Goal: Find specific page/section: Find specific page/section

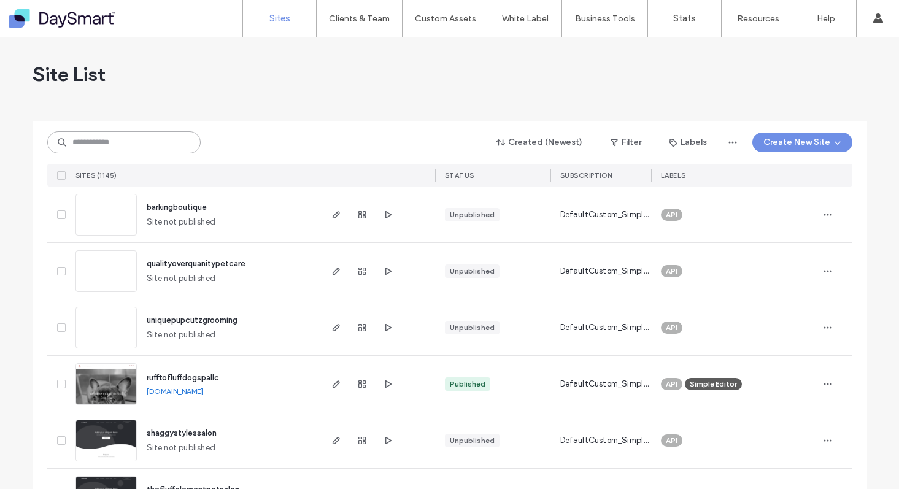
click at [118, 139] on input at bounding box center [123, 142] width 153 height 22
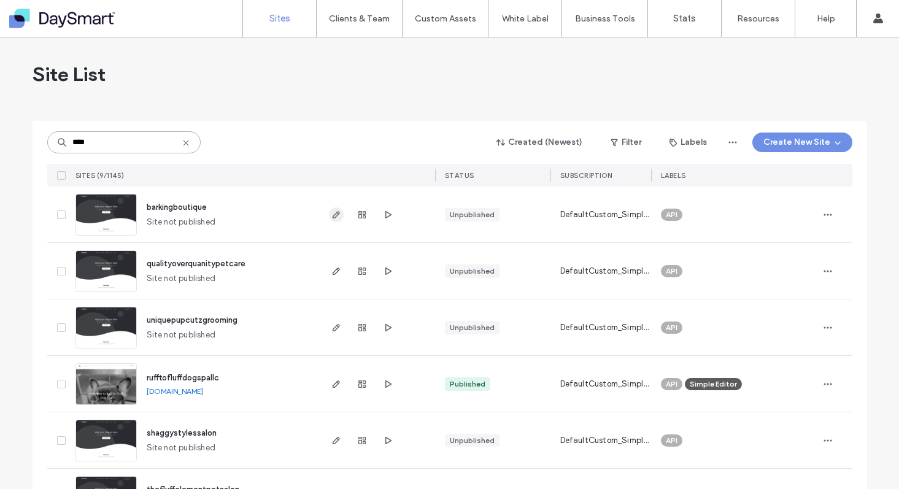
type input "****"
click at [331, 214] on icon "button" at bounding box center [336, 215] width 10 height 10
click at [115, 142] on input at bounding box center [123, 142] width 153 height 22
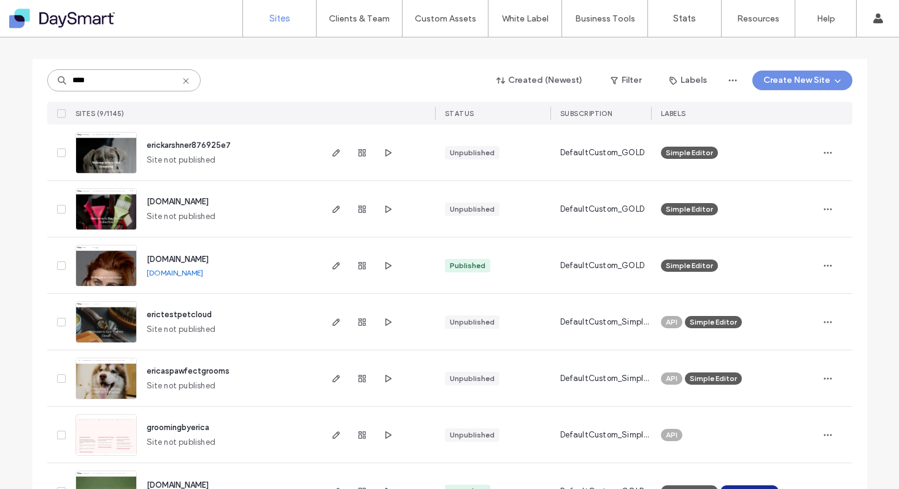
scroll to position [72, 0]
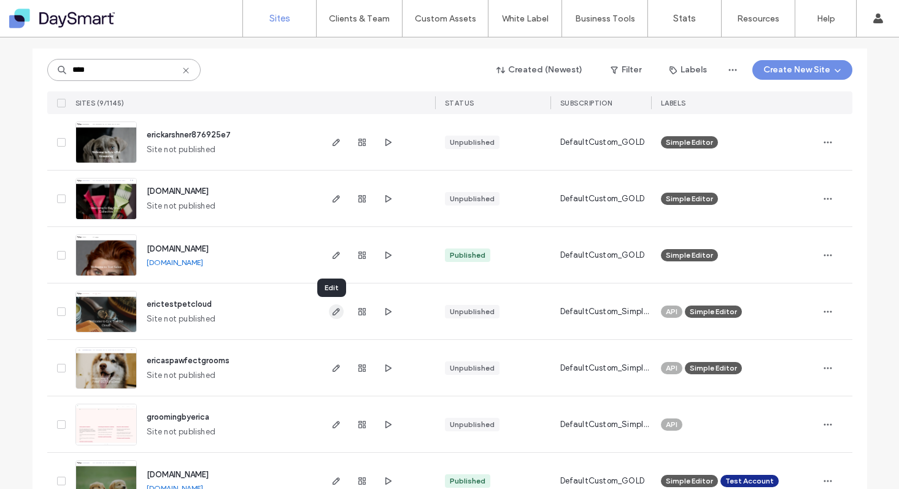
type input "****"
click at [332, 310] on use "button" at bounding box center [335, 311] width 7 height 7
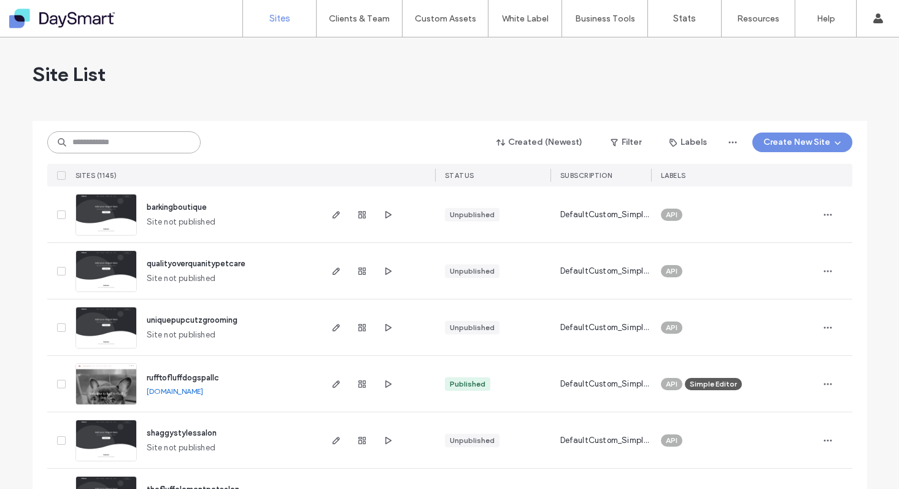
click at [128, 144] on input at bounding box center [123, 142] width 153 height 22
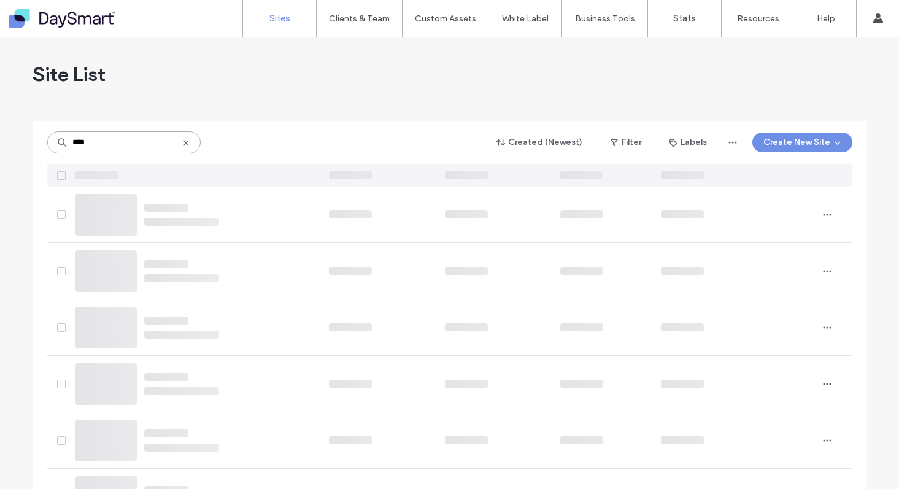
type input "****"
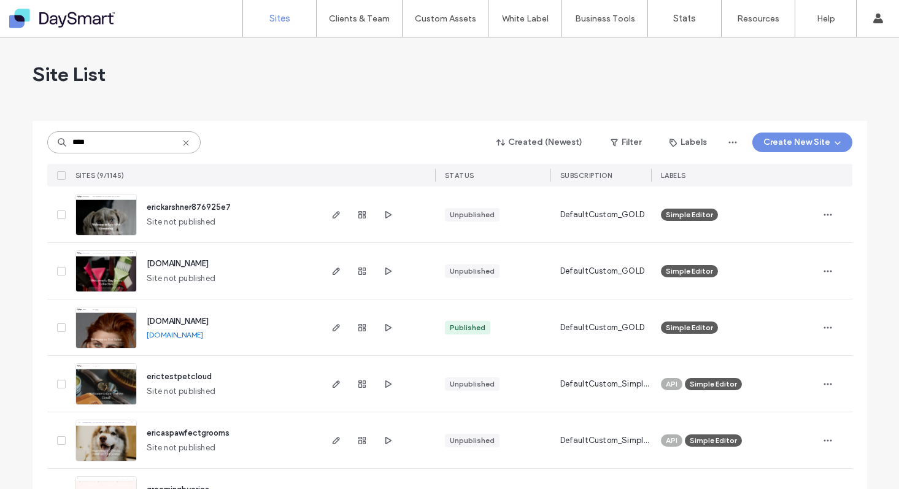
scroll to position [2, 0]
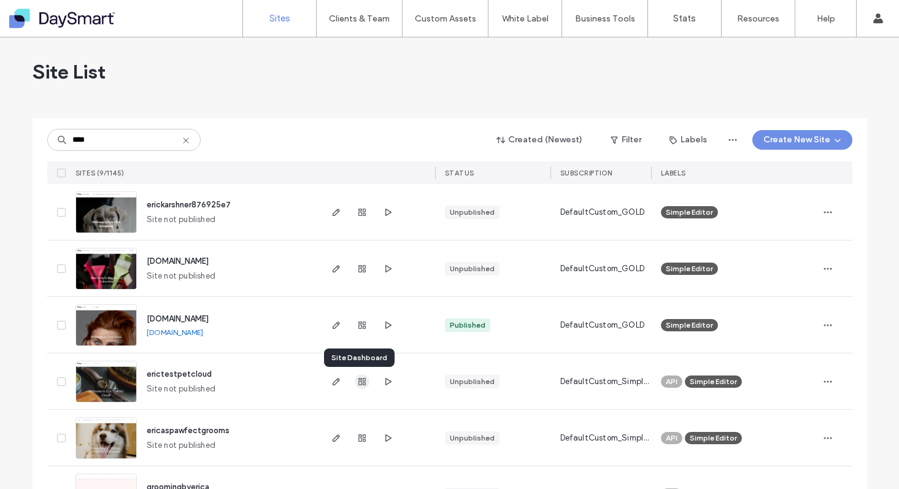
click at [357, 383] on icon "button" at bounding box center [362, 382] width 10 height 10
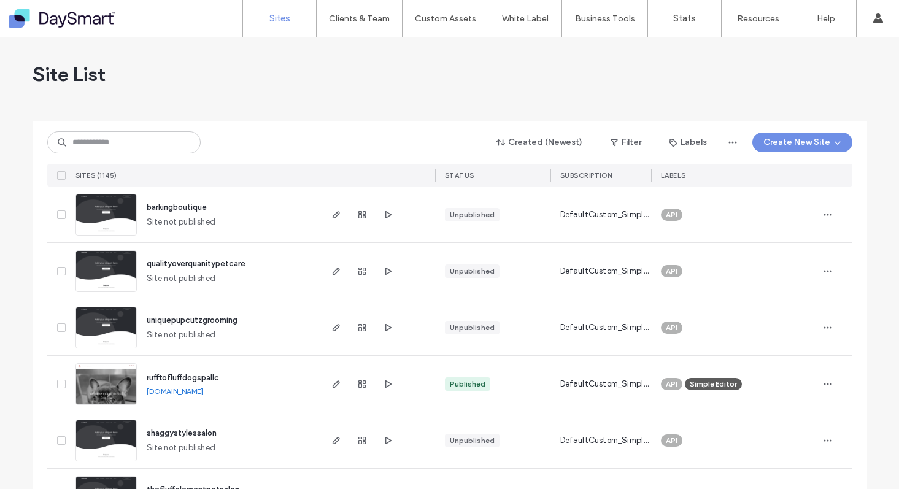
click at [549, 77] on div "Site List" at bounding box center [450, 74] width 835 height 74
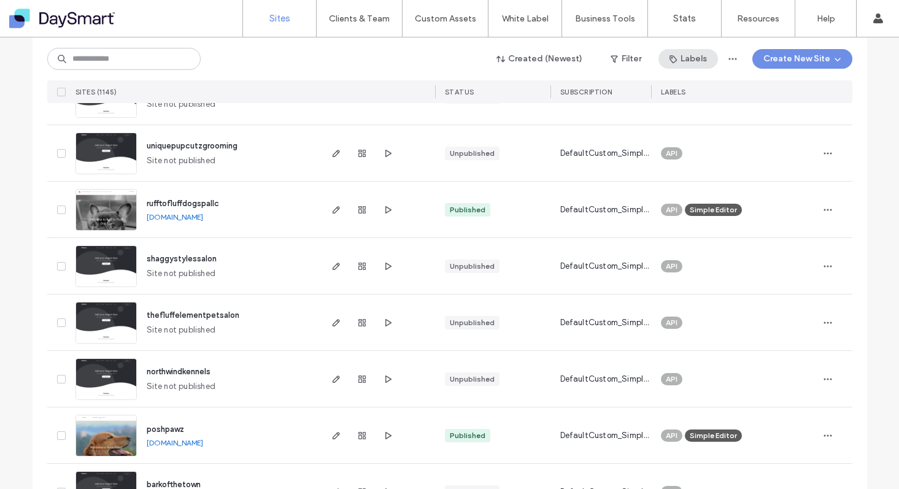
scroll to position [121, 0]
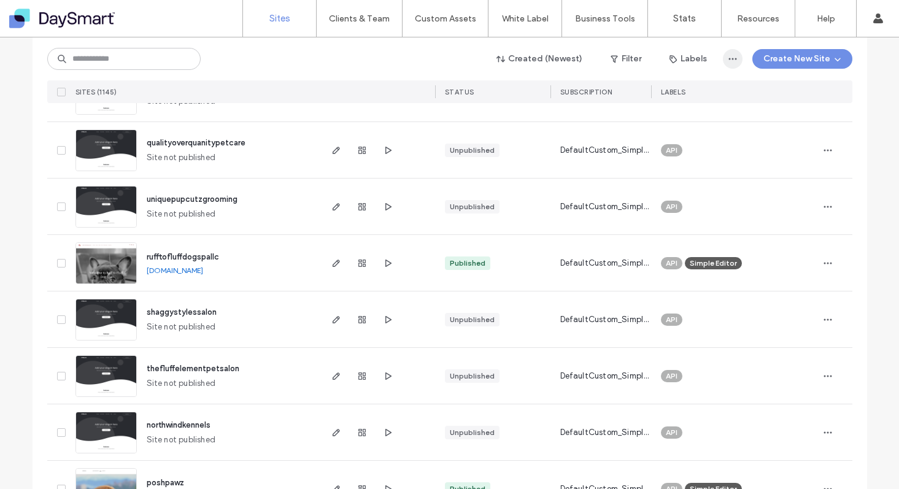
click at [729, 60] on icon "button" at bounding box center [733, 59] width 10 height 10
click at [692, 60] on button "Labels" at bounding box center [689, 59] width 60 height 20
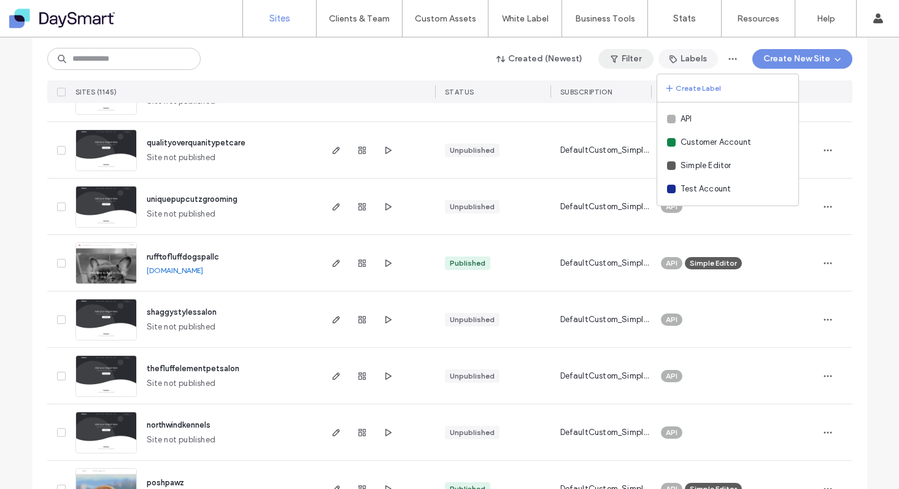
click at [631, 61] on button "Filter" at bounding box center [625, 59] width 55 height 20
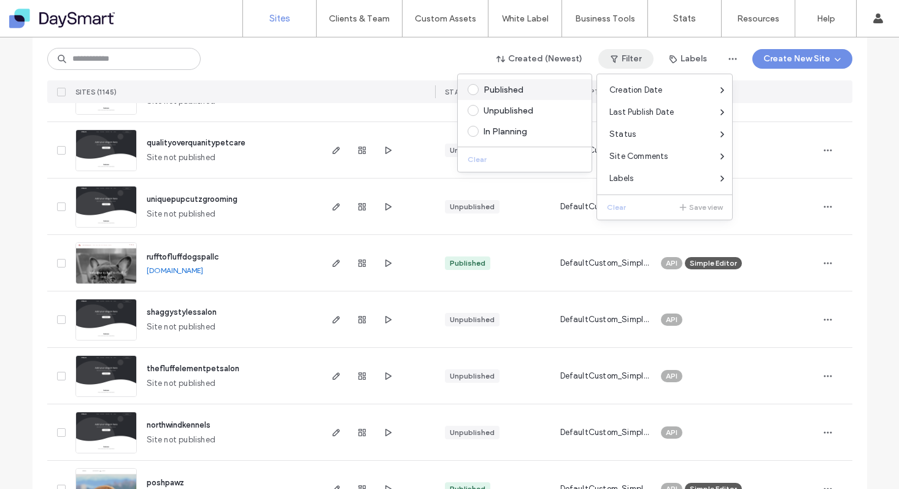
click at [477, 90] on span at bounding box center [473, 89] width 11 height 11
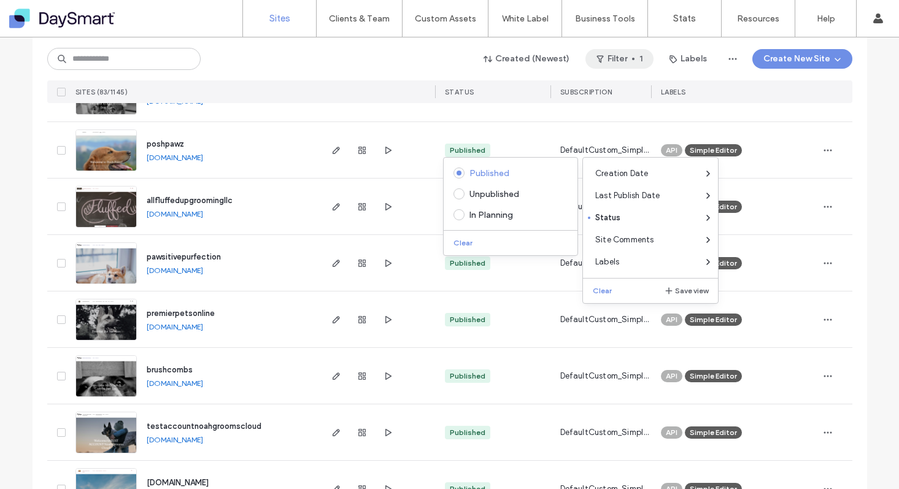
scroll to position [0, 0]
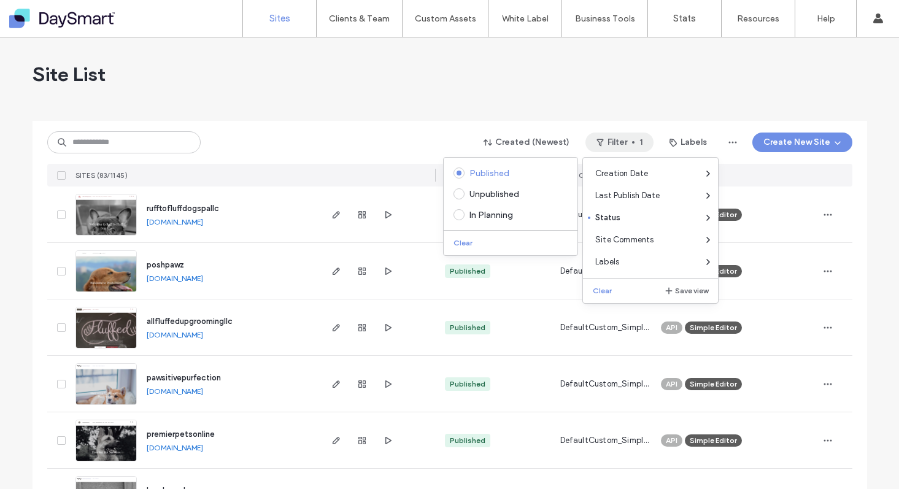
click at [377, 90] on div "Site List" at bounding box center [450, 74] width 835 height 74
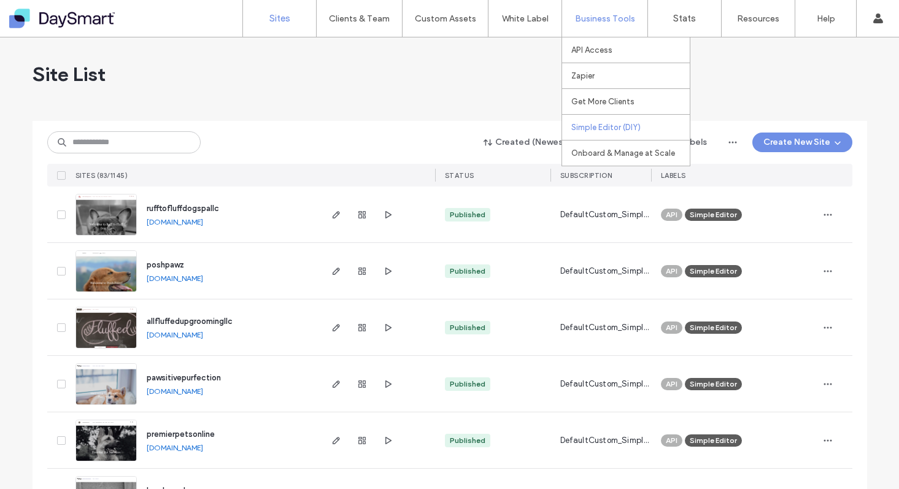
click at [595, 123] on label "Simple Editor (DIY)" at bounding box center [605, 127] width 69 height 9
